Goal: Navigation & Orientation: Go to known website

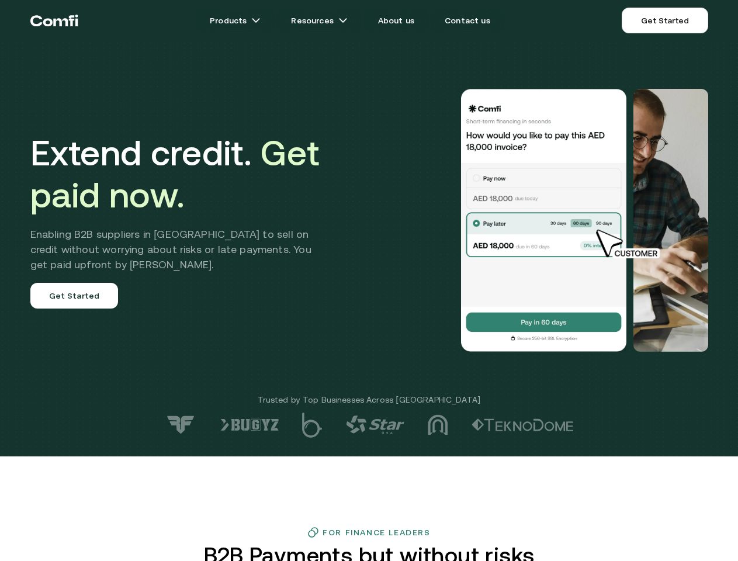
click at [369, 281] on div at bounding box center [525, 220] width 365 height 263
